Goal: Information Seeking & Learning: Learn about a topic

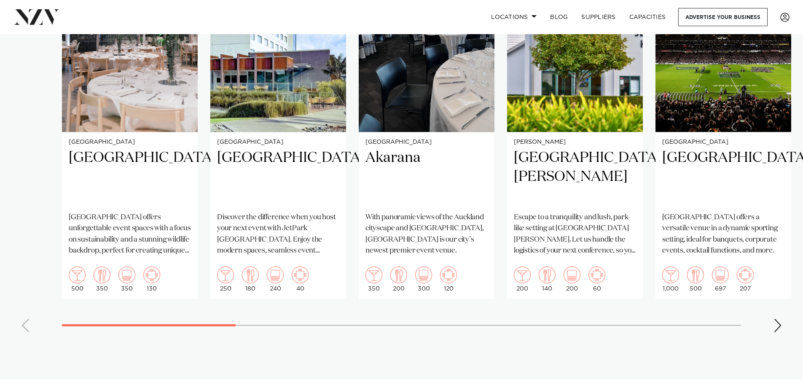
scroll to position [716, 0]
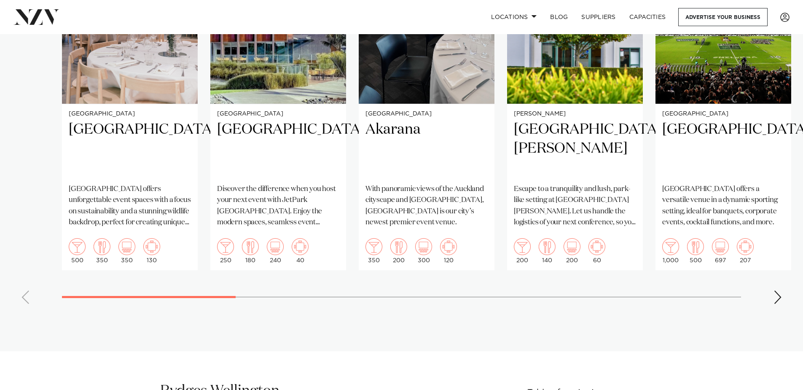
click at [778, 295] on div "Next slide" at bounding box center [777, 296] width 8 height 13
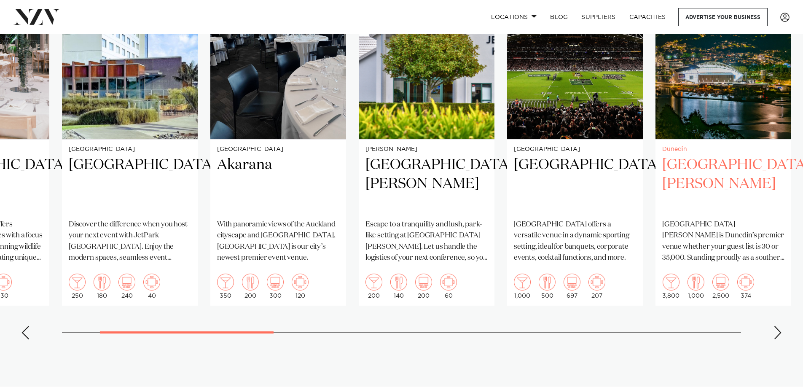
scroll to position [632, 0]
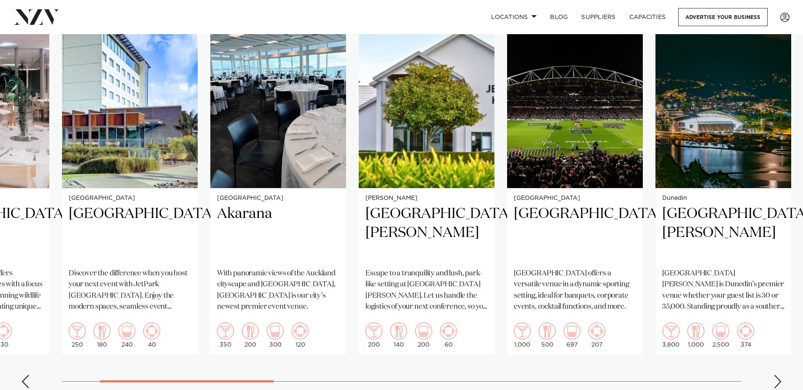
click at [776, 376] on div "Next slide" at bounding box center [777, 381] width 8 height 13
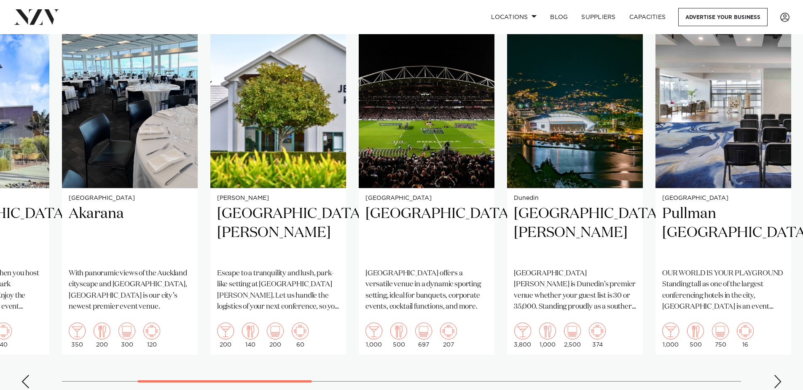
click at [776, 376] on div "Next slide" at bounding box center [777, 381] width 8 height 13
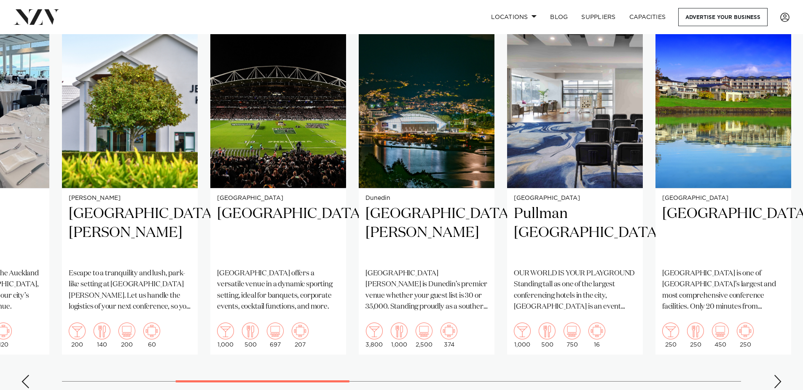
click at [776, 376] on div "Next slide" at bounding box center [777, 381] width 8 height 13
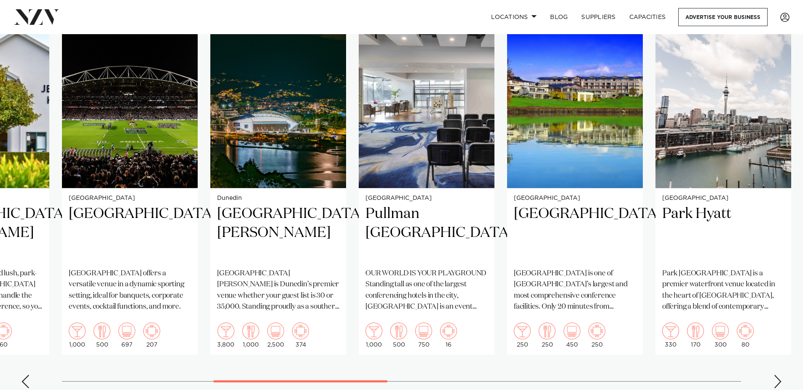
click at [776, 376] on div "Next slide" at bounding box center [777, 381] width 8 height 13
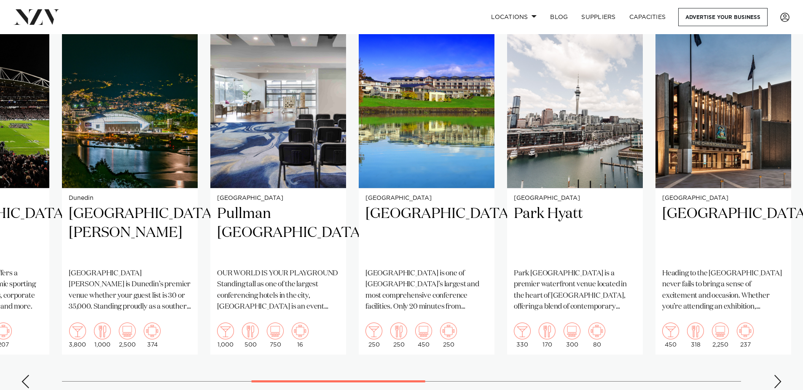
click at [776, 376] on div "Next slide" at bounding box center [777, 381] width 8 height 13
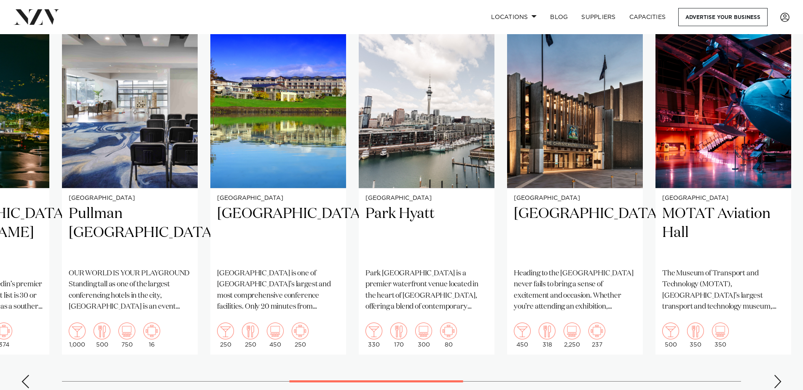
click at [776, 376] on div "Next slide" at bounding box center [777, 381] width 8 height 13
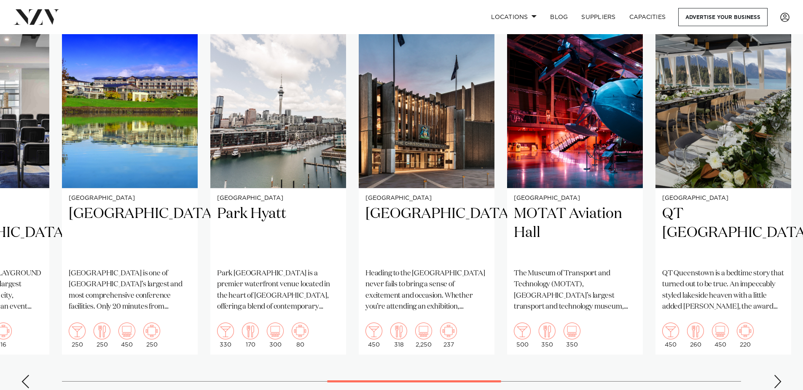
click at [776, 376] on div "Next slide" at bounding box center [777, 381] width 8 height 13
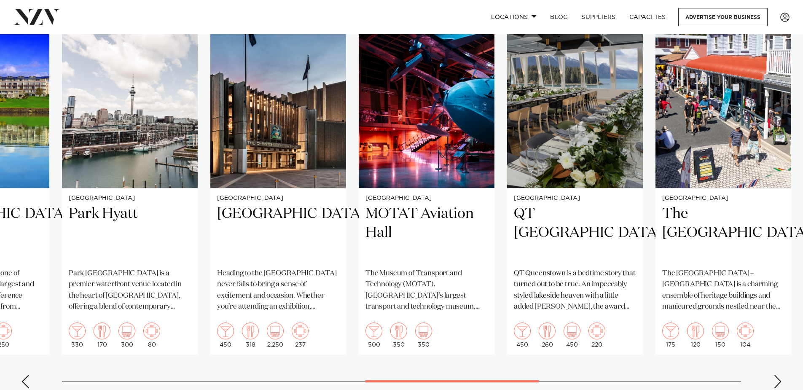
click at [776, 376] on div "Next slide" at bounding box center [777, 381] width 8 height 13
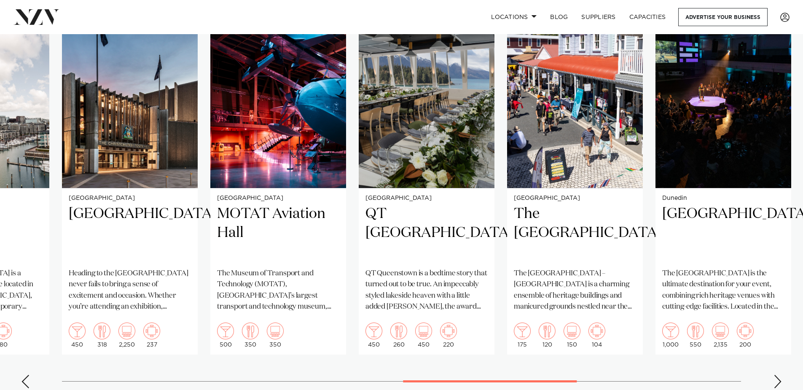
click at [776, 376] on div "Next slide" at bounding box center [777, 381] width 8 height 13
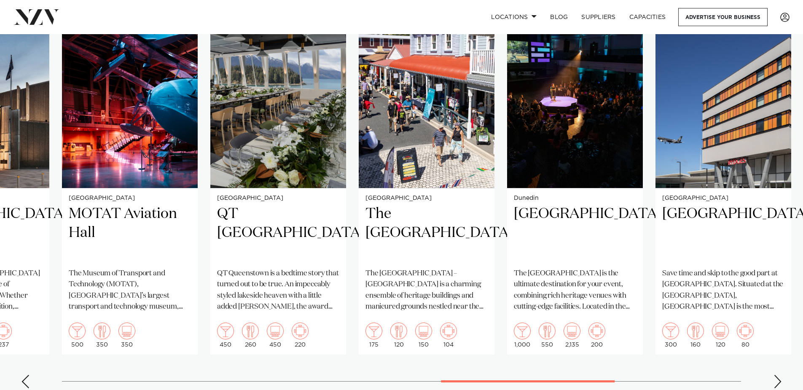
click at [776, 376] on div "Next slide" at bounding box center [777, 381] width 8 height 13
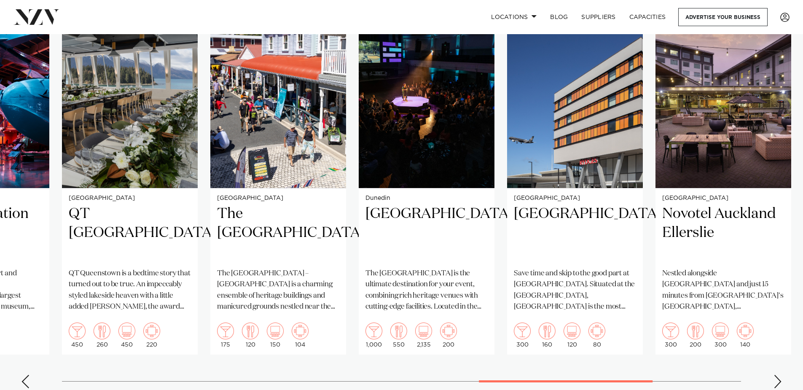
click at [776, 376] on div "Next slide" at bounding box center [777, 381] width 8 height 13
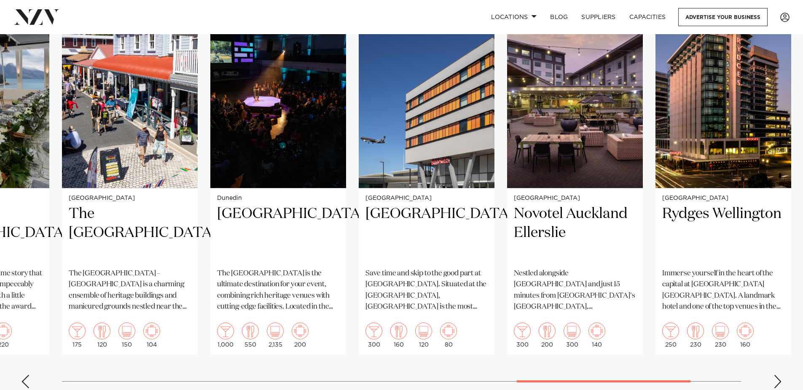
click at [776, 376] on div "Next slide" at bounding box center [777, 381] width 8 height 13
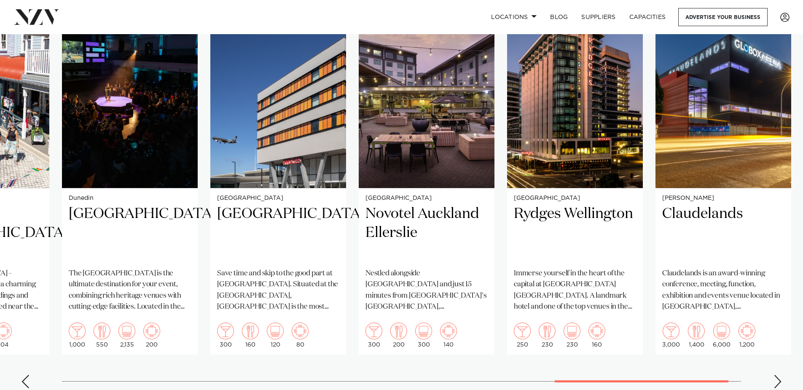
click at [776, 376] on div "Next slide" at bounding box center [777, 381] width 8 height 13
